Goal: Contribute content: Contribute content

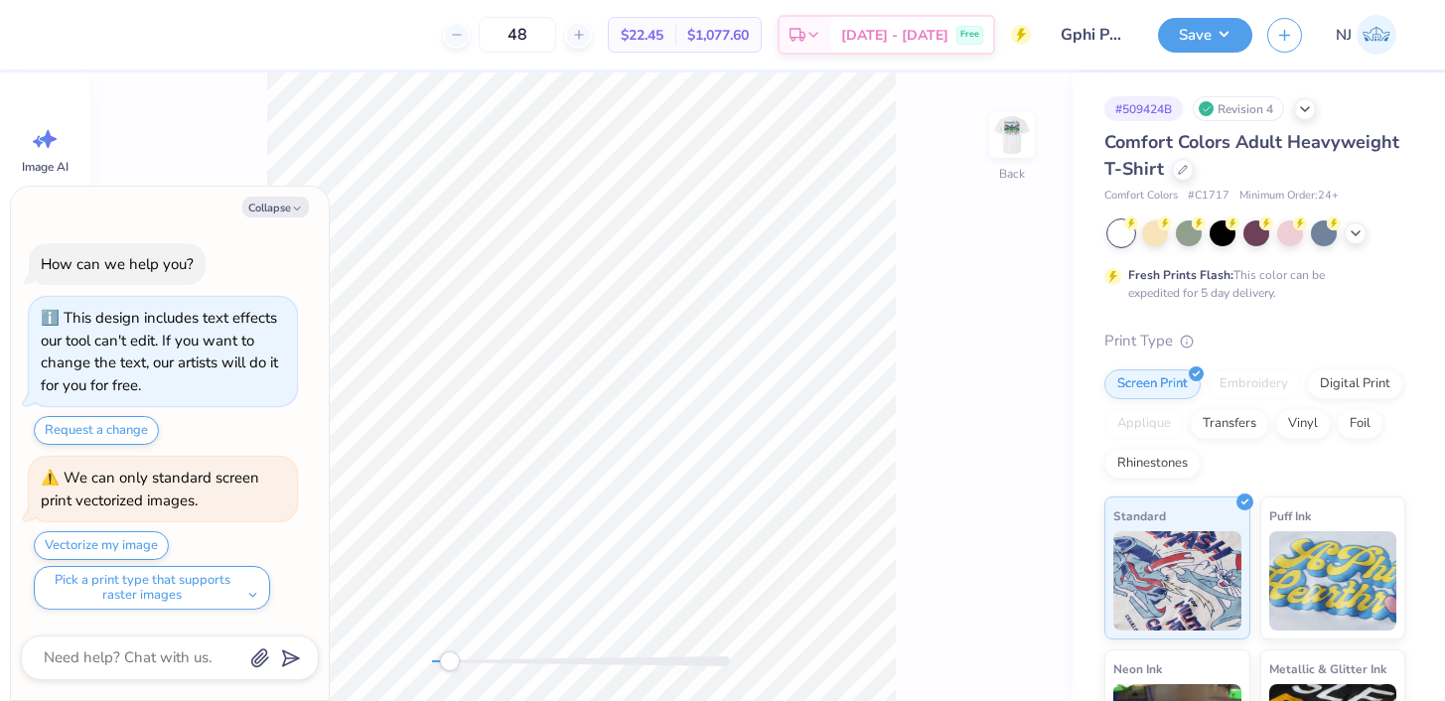
drag, startPoint x: 431, startPoint y: 661, endPoint x: 450, endPoint y: 661, distance: 18.9
click at [450, 661] on div "Accessibility label" at bounding box center [450, 661] width 20 height 20
drag, startPoint x: 450, startPoint y: 661, endPoint x: 509, endPoint y: 656, distance: 59.8
click at [498, 656] on div "Accessibility label" at bounding box center [488, 661] width 20 height 20
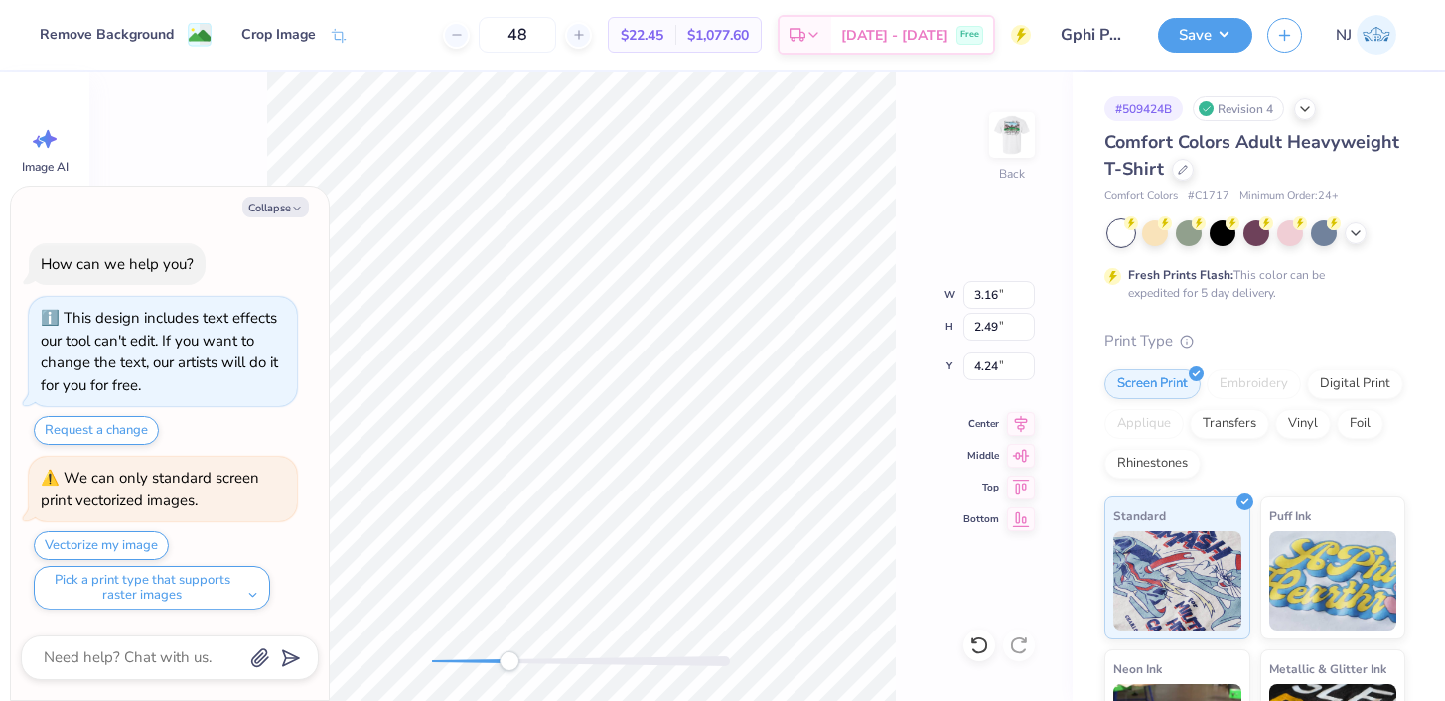
type textarea "x"
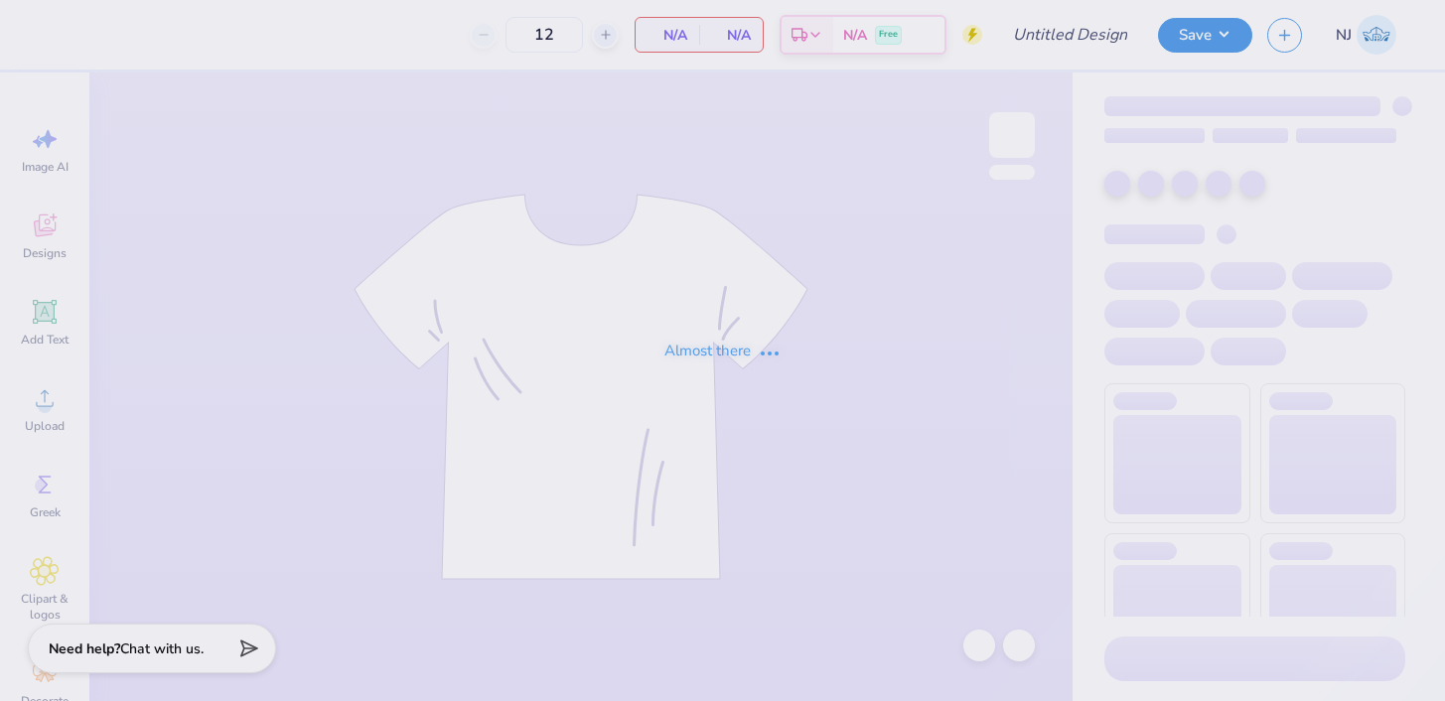
type input "Chi O Fall Band"
type input "48"
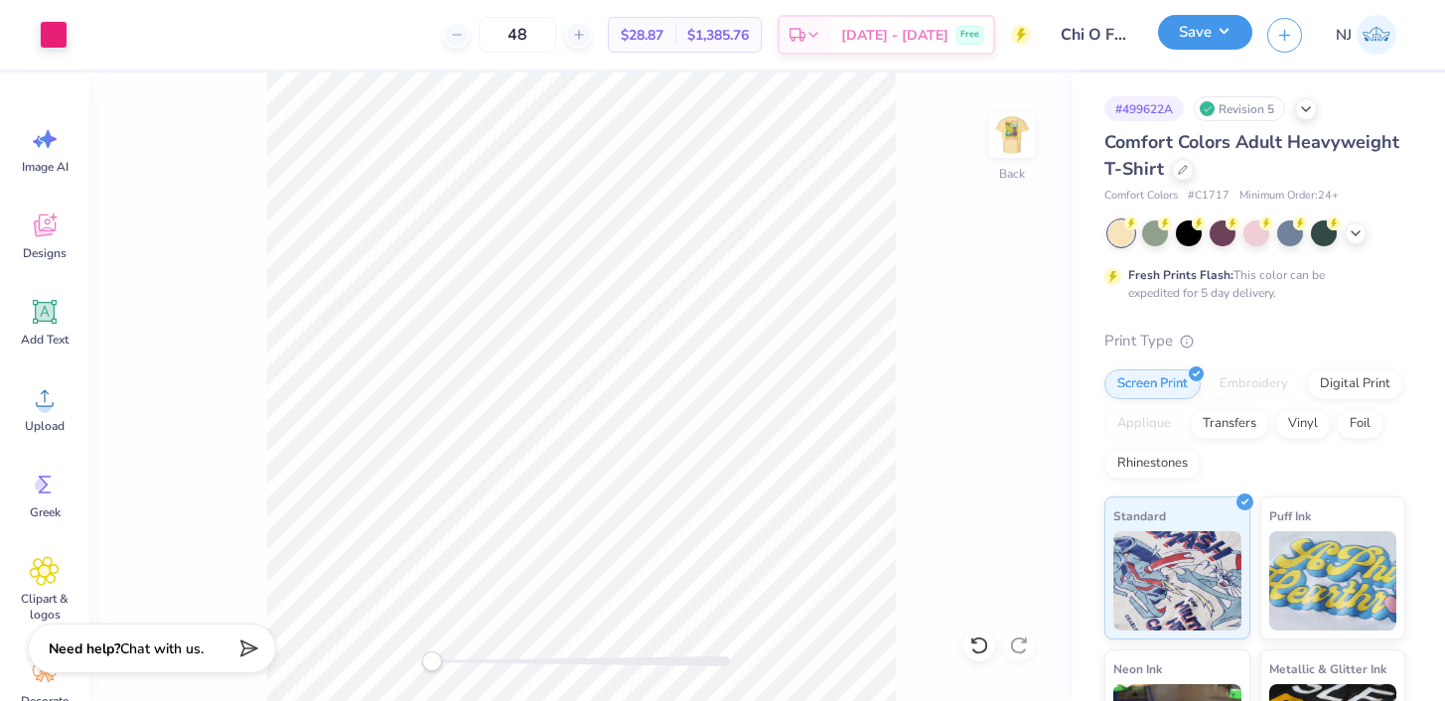
click at [1201, 45] on button "Save" at bounding box center [1205, 32] width 94 height 35
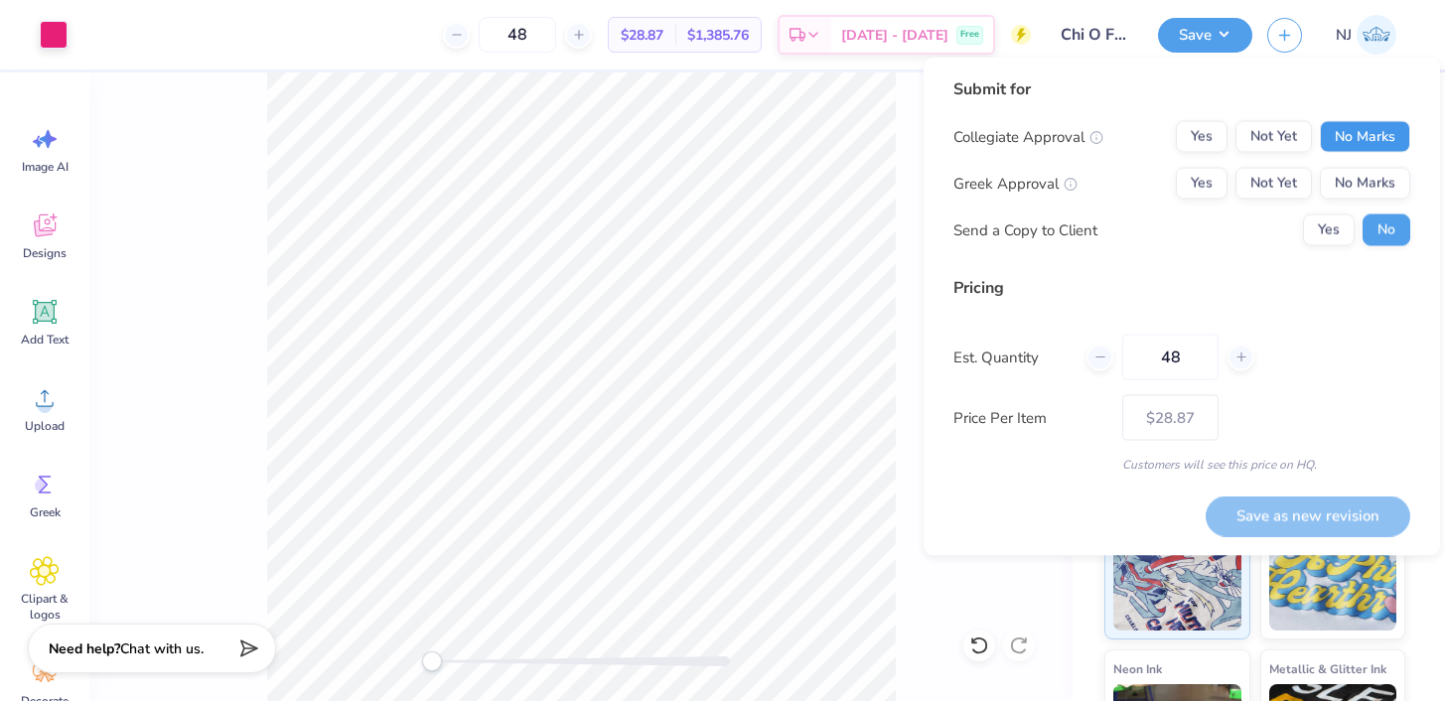
click at [1341, 140] on button "No Marks" at bounding box center [1365, 137] width 90 height 32
click at [1198, 182] on button "Yes" at bounding box center [1202, 184] width 52 height 32
click at [1302, 498] on button "Save as new revision" at bounding box center [1308, 516] width 205 height 41
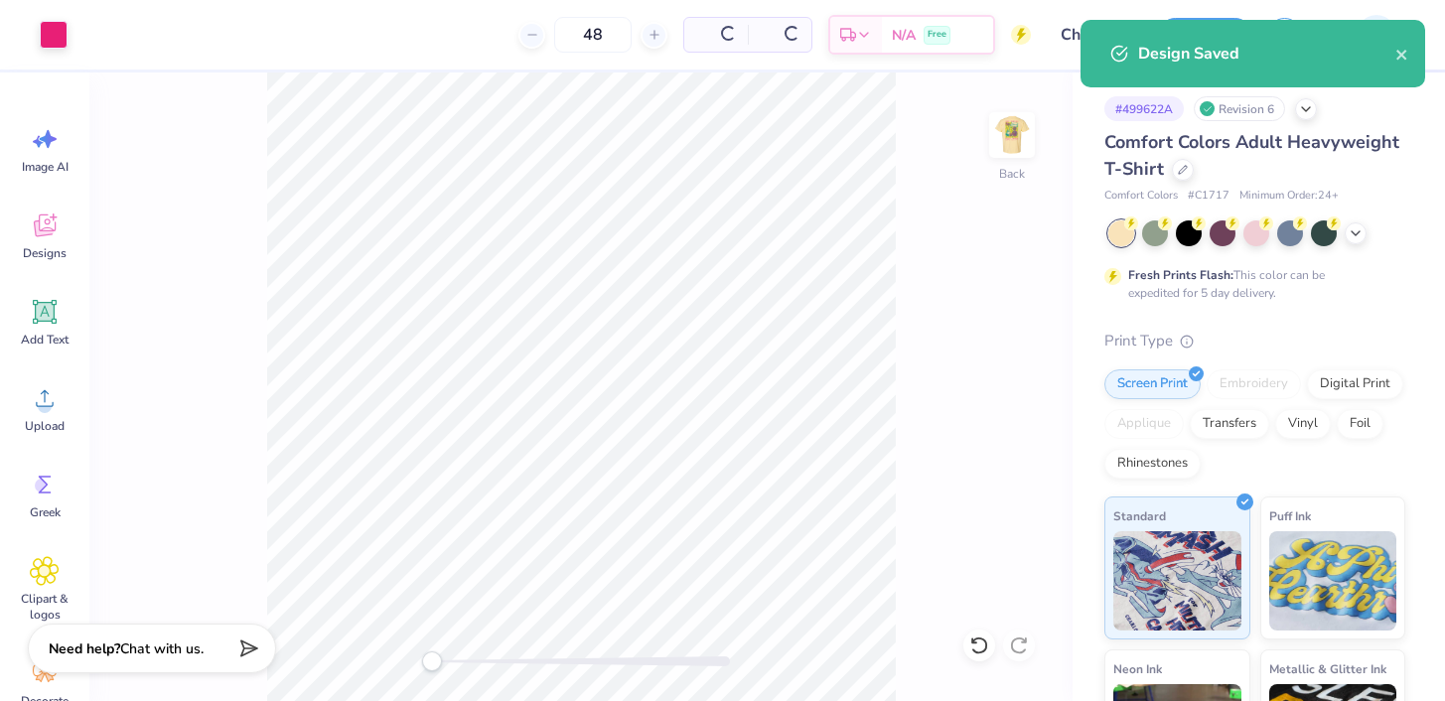
type input "$28.87"
